Goal: Task Accomplishment & Management: Use online tool/utility

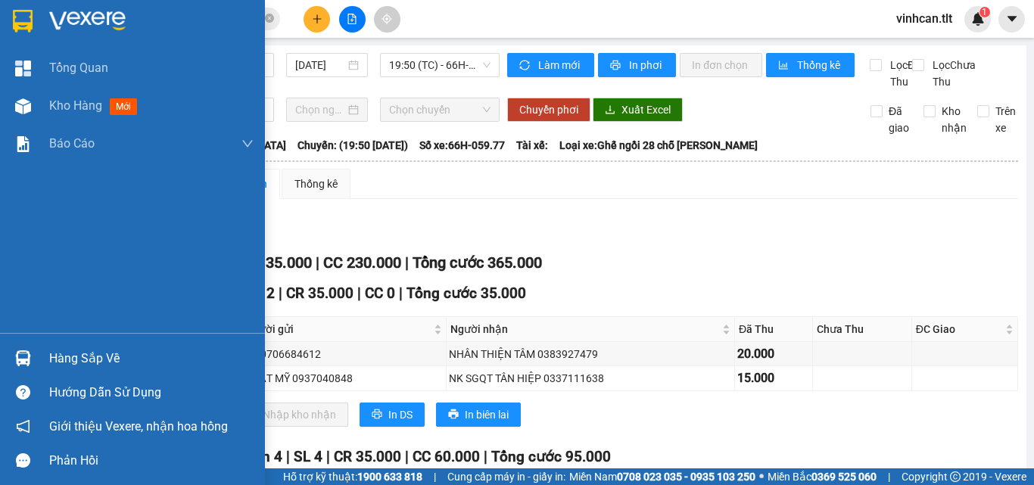
click at [38, 355] on div "Hàng sắp về" at bounding box center [132, 358] width 265 height 34
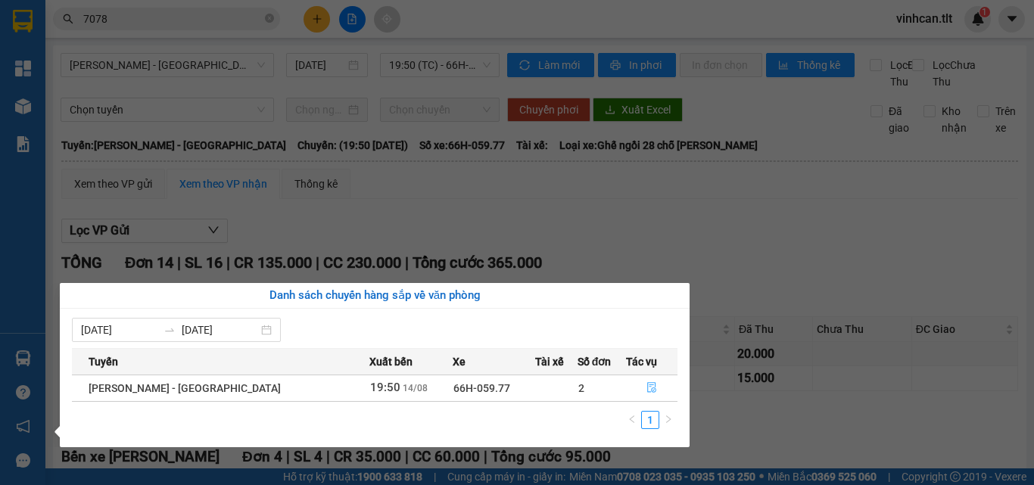
click at [647, 388] on icon "file-done" at bounding box center [652, 387] width 11 height 11
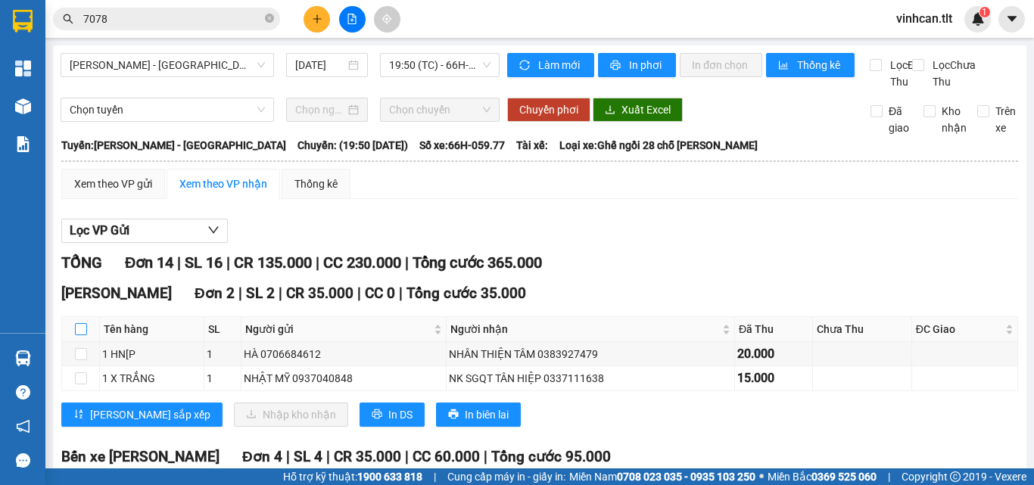
click at [79, 335] on input "checkbox" at bounding box center [81, 329] width 12 height 12
checkbox input "true"
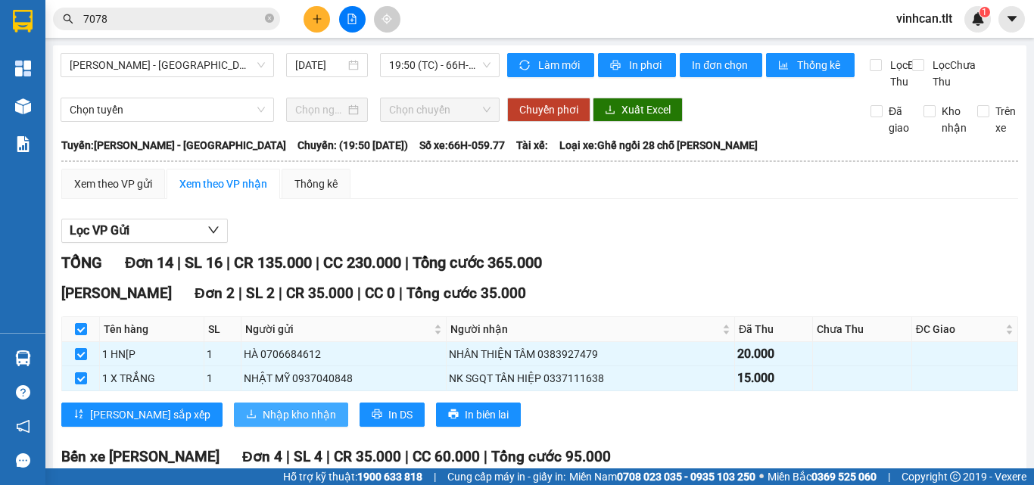
click at [263, 423] on span "Nhập kho nhận" at bounding box center [299, 415] width 73 height 17
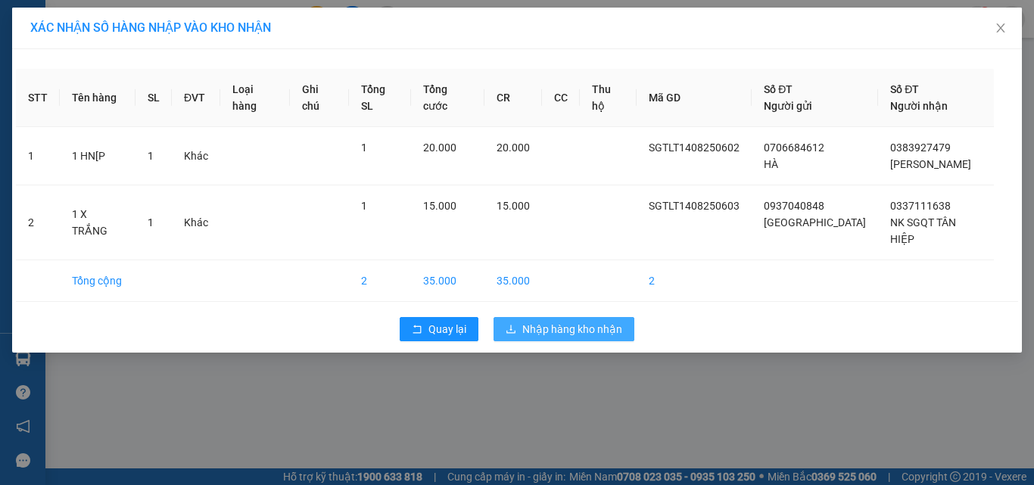
click at [576, 321] on span "Nhập hàng kho nhận" at bounding box center [572, 329] width 100 height 17
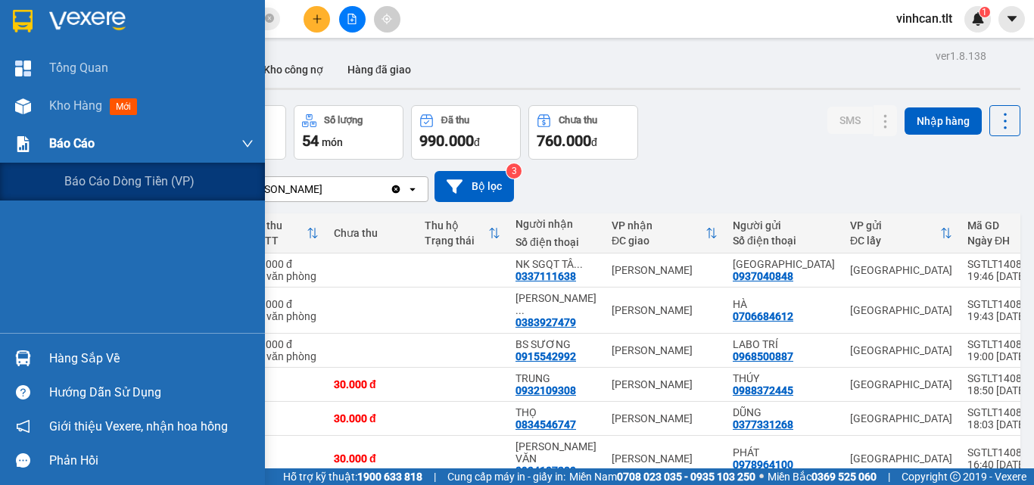
click at [42, 135] on div "Báo cáo" at bounding box center [132, 144] width 265 height 38
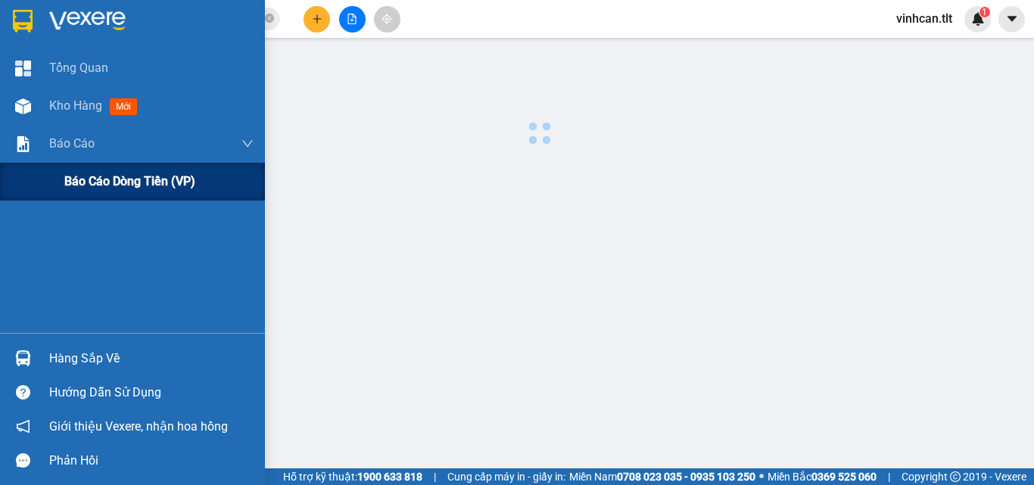
click at [111, 185] on span "Báo cáo dòng tiền (VP)" at bounding box center [129, 181] width 131 height 19
